Goal: Use online tool/utility: Utilize a website feature to perform a specific function

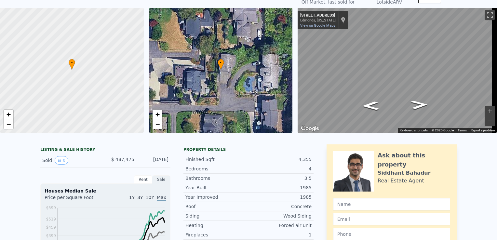
scroll to position [7, 0]
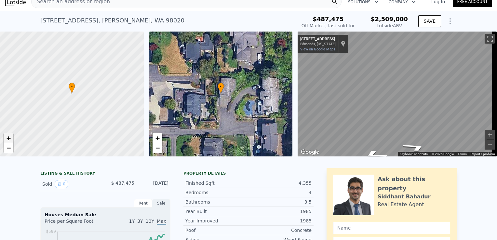
click at [10, 137] on span "+" at bounding box center [9, 138] width 4 height 8
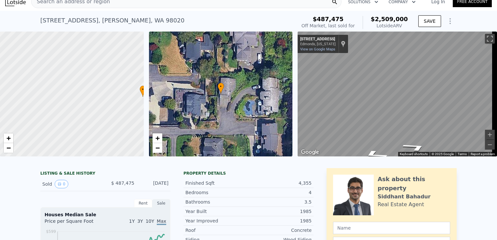
drag, startPoint x: 84, startPoint y: 110, endPoint x: 120, endPoint y: 113, distance: 35.9
click at [120, 113] on div at bounding box center [72, 94] width 172 height 150
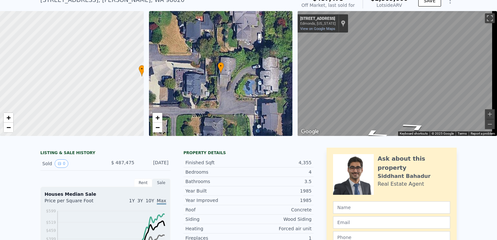
click at [193, 85] on div "• + −" at bounding box center [221, 73] width 144 height 125
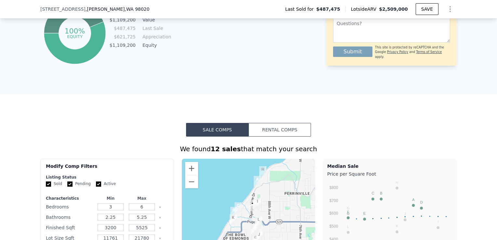
scroll to position [369, 0]
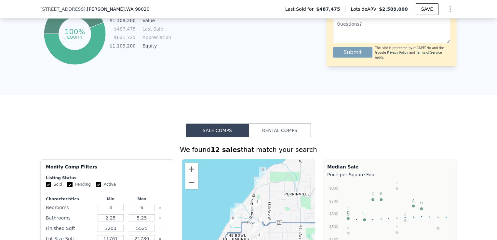
drag, startPoint x: 278, startPoint y: 91, endPoint x: 294, endPoint y: 49, distance: 45.0
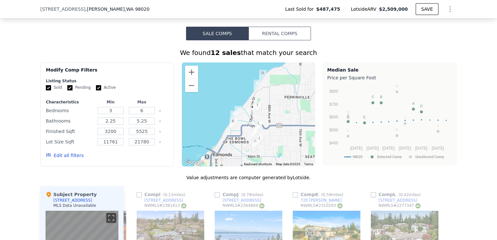
scroll to position [466, 0]
click at [187, 76] on button "Zoom in" at bounding box center [191, 72] width 13 height 13
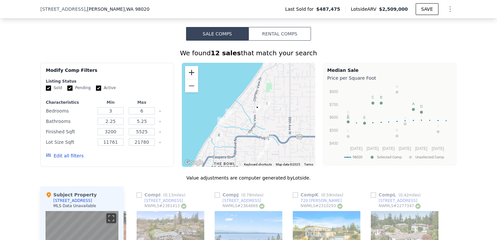
click at [187, 75] on button "Zoom in" at bounding box center [191, 72] width 13 height 13
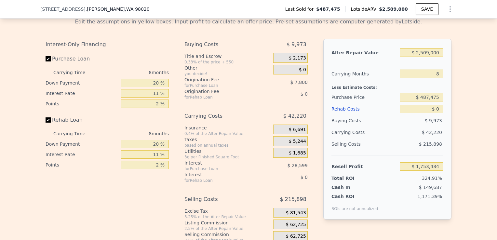
scroll to position [924, 0]
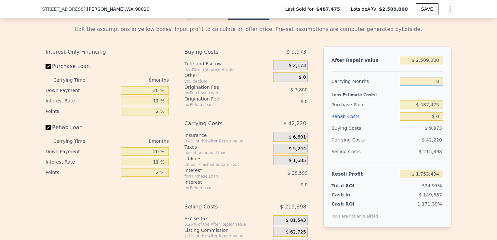
click at [440, 86] on input "8" at bounding box center [422, 81] width 44 height 8
type input "2"
type input "$ 1,785,099"
type input "2"
click at [438, 109] on input "$ 487,475" at bounding box center [422, 104] width 44 height 8
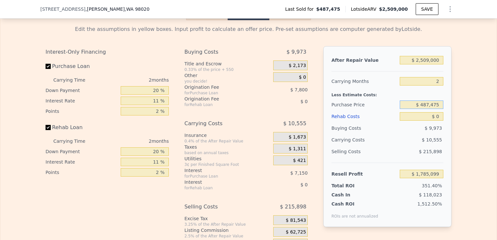
drag, startPoint x: 438, startPoint y: 114, endPoint x: 414, endPoint y: 116, distance: 24.5
click at [414, 109] on input "$ 487,475" at bounding box center [422, 104] width 44 height 8
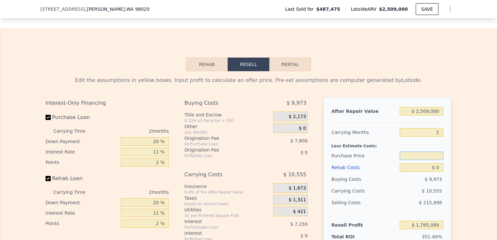
scroll to position [868, 0]
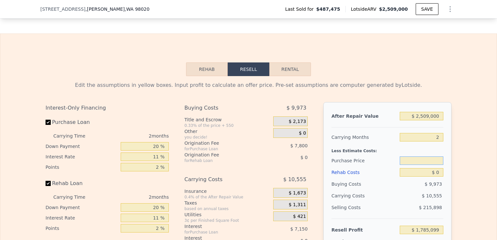
click at [210, 74] on button "Rehab" at bounding box center [207, 69] width 42 height 14
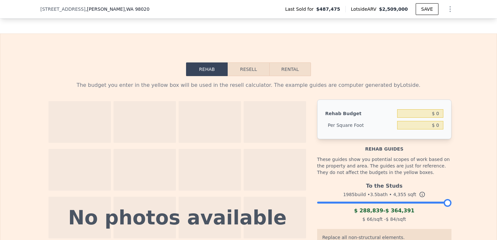
scroll to position [884, 0]
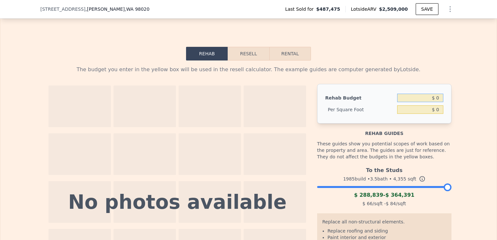
click at [440, 102] on input "$ 0" at bounding box center [420, 98] width 46 height 8
type input "$ 0"
type input "$ 350,000"
click at [449, 113] on div "Rehab Budget $ 350,000 Per Square Foot $ 0" at bounding box center [384, 104] width 134 height 40
drag, startPoint x: 439, startPoint y: 117, endPoint x: 416, endPoint y: 120, distance: 23.6
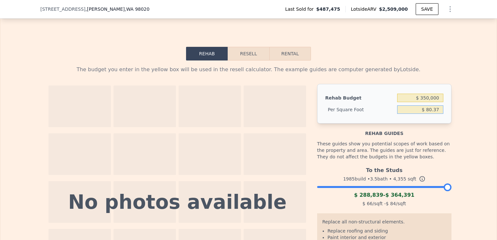
click at [416, 114] on input "$ 80.37" at bounding box center [420, 109] width 46 height 8
type input "$ 60"
click at [438, 137] on div "Rehab guides" at bounding box center [384, 130] width 134 height 13
type input "$ 261,300"
click at [276, 60] on button "Rental" at bounding box center [290, 54] width 42 height 14
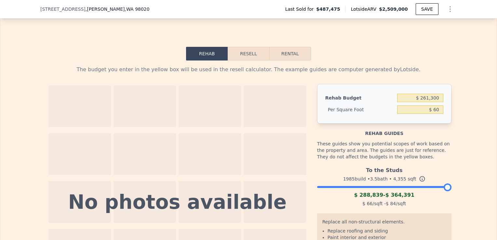
select select "30"
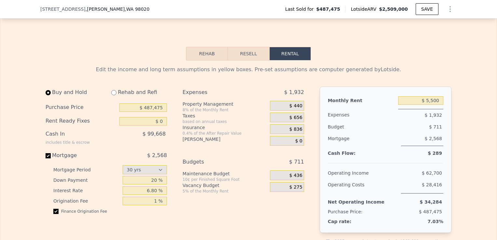
click at [246, 60] on button "Resell" at bounding box center [248, 54] width 41 height 14
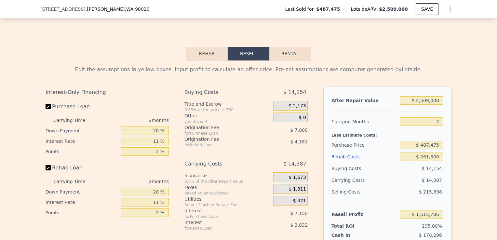
scroll to position [900, 0]
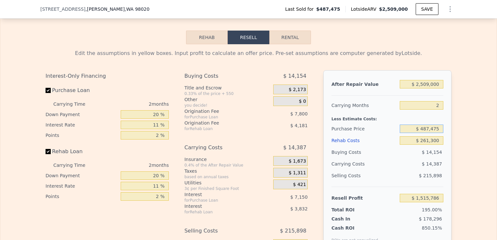
drag, startPoint x: 440, startPoint y: 137, endPoint x: 386, endPoint y: 140, distance: 54.1
click at [386, 135] on div "Purchase Price $ 487,475" at bounding box center [387, 129] width 112 height 12
type input "$ 1,500,000"
type input "$ 468,839"
drag, startPoint x: 441, startPoint y: 149, endPoint x: 398, endPoint y: 151, distance: 43.3
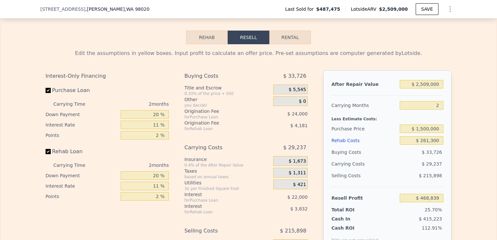
click at [398, 151] on div "After Repair Value $ 2,509,000 Carrying Months 2 Less Estimate Costs: Purchase …" at bounding box center [387, 160] width 128 height 181
click at [445, 148] on div "After Repair Value $ 2,509,000 Carrying Months 2 Less Estimate Costs: Purchase …" at bounding box center [387, 160] width 128 height 181
click at [437, 145] on input "$ 261,300" at bounding box center [422, 140] width 44 height 8
type input "$ 3"
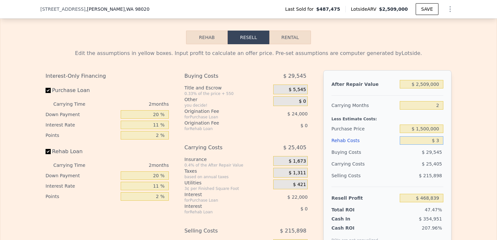
type input "$ 738,149"
type input "$ 35"
type input "$ 738,116"
type input "$ 35,000"
type input "$ 702,078"
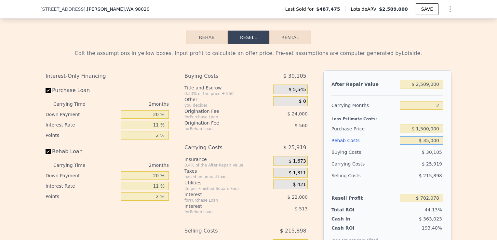
type input "$ 350,000"
type input "$ 377,418"
type input "$ 350,000"
click at [458, 168] on div "Edit the assumptions in yellow boxes. Input profit to calculate an offer price.…" at bounding box center [248, 165] width 496 height 242
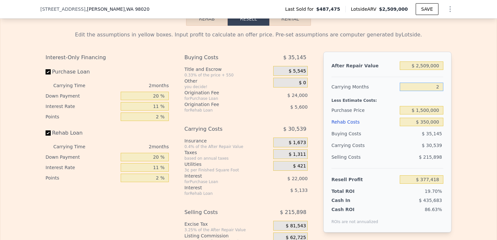
click at [436, 91] on input "2" at bounding box center [422, 87] width 44 height 8
type input "5"
type input "$ 331,609"
click at [436, 91] on input "5" at bounding box center [422, 87] width 44 height 8
type input "5"
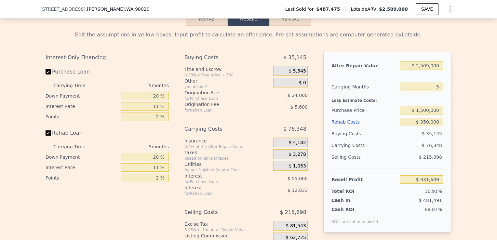
click at [467, 100] on div "Edit the assumptions in yellow boxes. Input profit to calculate an offer price.…" at bounding box center [248, 147] width 496 height 242
click at [428, 126] on input "$ 350,000" at bounding box center [422, 122] width 44 height 8
type input "$ 35,000"
type input "$ 663,199"
type input "$ 3,000"
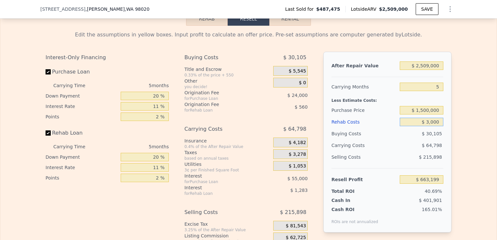
type input "$ 696,886"
type input "$ 000"
type input "$ 700,044"
type input "$ 2,000"
type input "$ 697,937"
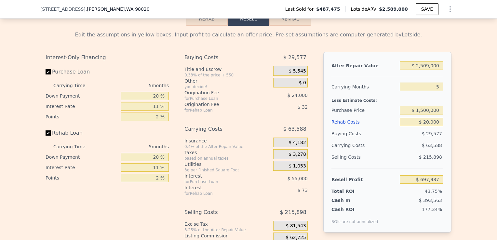
type input "$ 200,000"
type input "$ 489,509"
type input "$ 200,000"
click at [425, 113] on div "$ 1,500,000" at bounding box center [422, 110] width 44 height 12
click at [423, 114] on input "$ 1,500,000" at bounding box center [422, 110] width 44 height 8
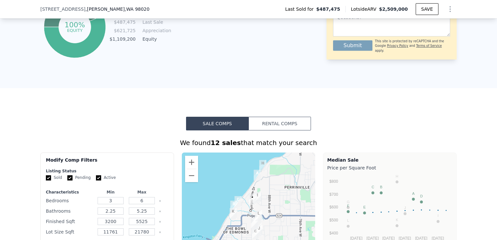
type input "8"
type input "$ 0"
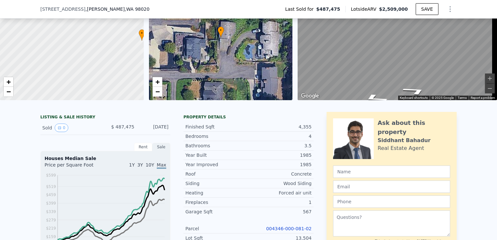
scroll to position [103, 0]
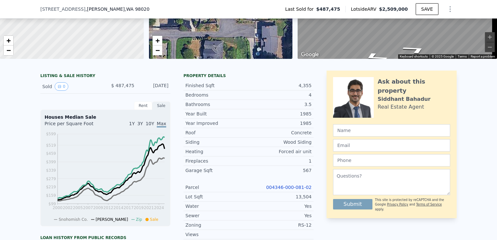
click at [293, 188] on link "004346-000-081-02" at bounding box center [289, 187] width 46 height 5
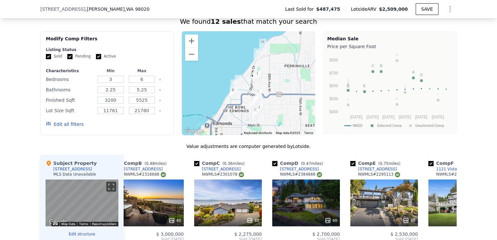
scroll to position [493, 0]
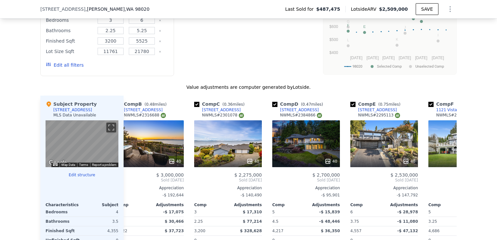
type input "$ 1,753,434"
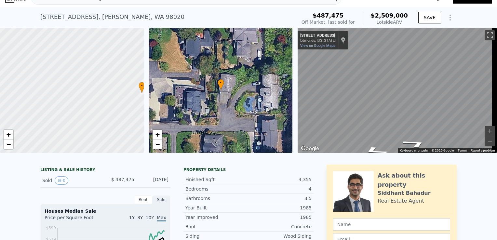
scroll to position [0, 0]
